Goal: Task Accomplishment & Management: Manage account settings

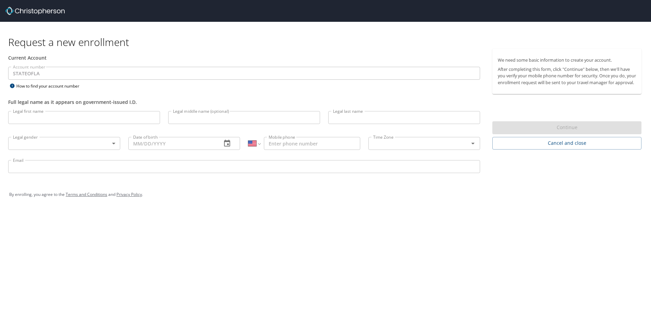
select select "US"
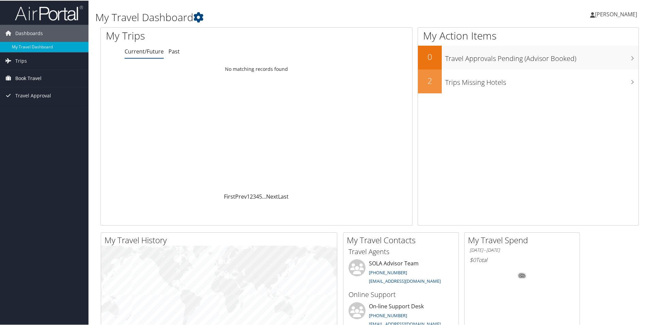
click at [23, 78] on span "Book Travel" at bounding box center [28, 77] width 26 height 17
click at [42, 109] on link "Book/Manage Online Trips" at bounding box center [44, 112] width 88 height 10
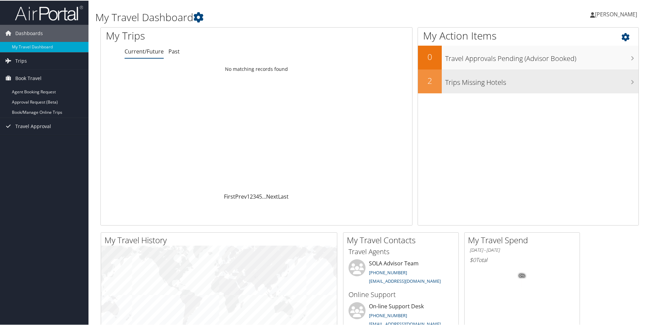
click at [472, 87] on div "Trips Missing Hotels" at bounding box center [540, 81] width 197 height 24
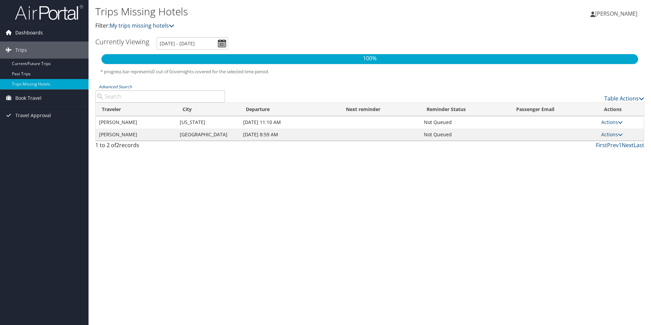
click at [35, 28] on span "Dashboards" at bounding box center [29, 32] width 28 height 17
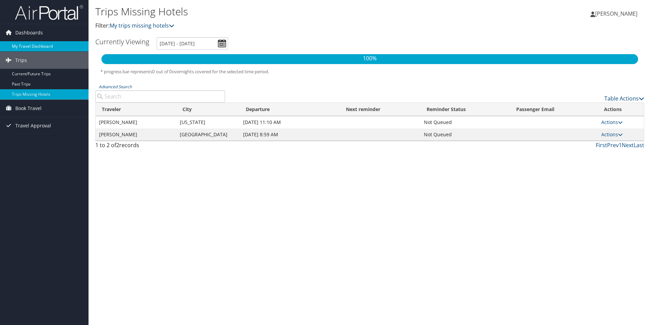
click at [38, 49] on link "My Travel Dashboard" at bounding box center [44, 46] width 88 height 10
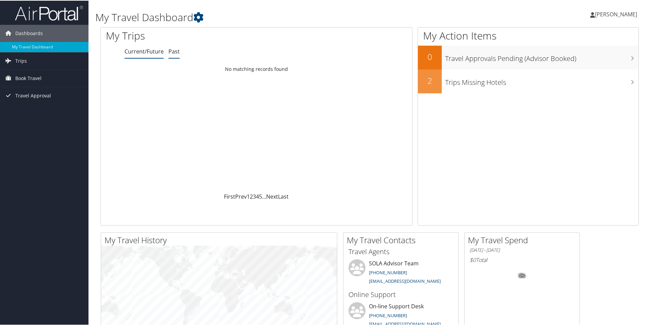
click at [177, 52] on link "Past" at bounding box center [173, 50] width 11 height 7
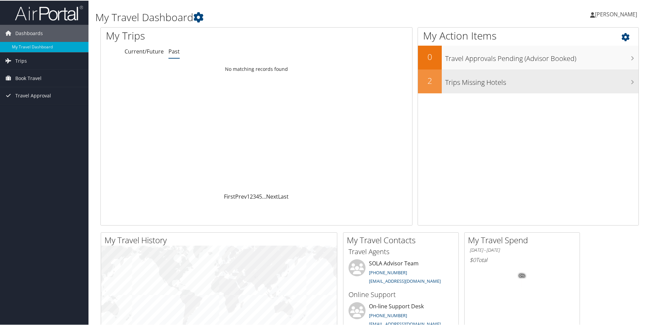
click at [512, 88] on div "Trips Missing Hotels" at bounding box center [540, 81] width 197 height 24
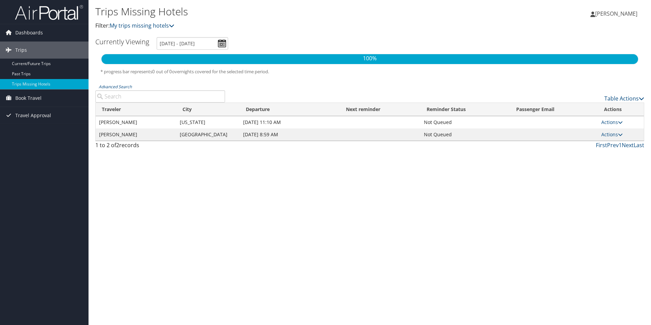
click at [615, 126] on td "Actions Send Reminder View Itinerary Attach Hotel" at bounding box center [620, 122] width 46 height 12
click at [615, 122] on link "Actions" at bounding box center [611, 122] width 21 height 6
click at [51, 119] on link "Travel Approval" at bounding box center [44, 115] width 88 height 17
click at [35, 96] on span "Book Travel" at bounding box center [28, 97] width 26 height 17
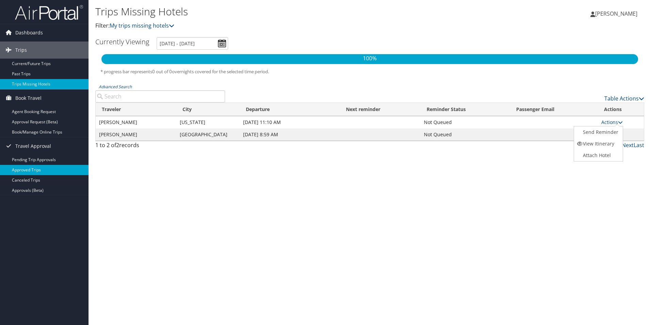
click at [43, 167] on link "Approved Trips" at bounding box center [44, 170] width 88 height 10
